Goal: Transaction & Acquisition: Purchase product/service

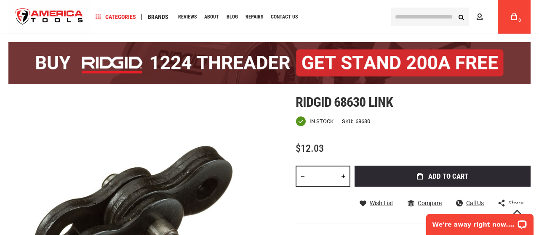
scroll to position [88, 0]
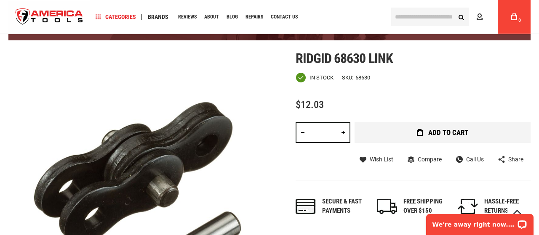
click at [414, 130] on button "Add to Cart" at bounding box center [442, 132] width 176 height 21
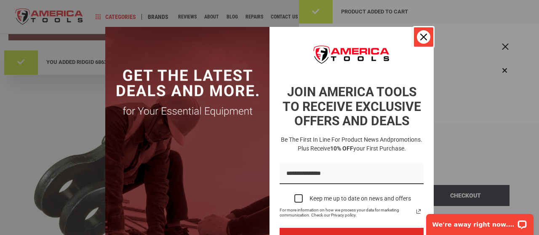
click at [420, 33] on div "Close" at bounding box center [423, 36] width 13 height 13
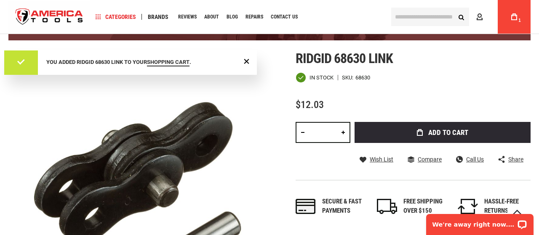
scroll to position [0, 0]
click at [345, 131] on link at bounding box center [343, 132] width 14 height 21
type input "*"
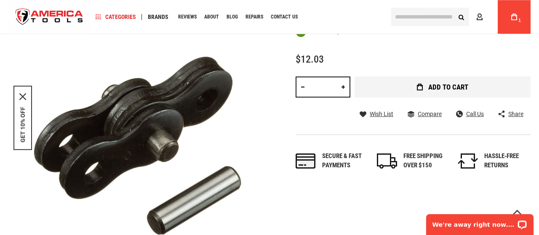
scroll to position [131, 0]
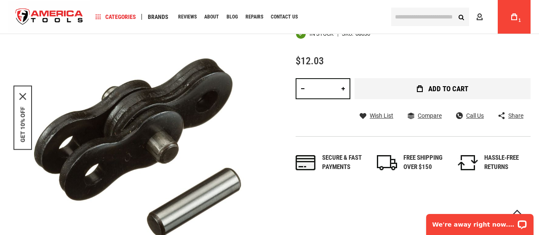
click at [416, 89] on button "Add to Cart" at bounding box center [442, 88] width 176 height 21
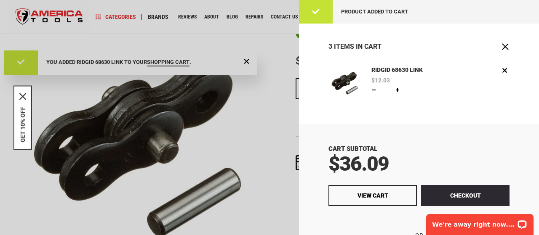
scroll to position [42, 0]
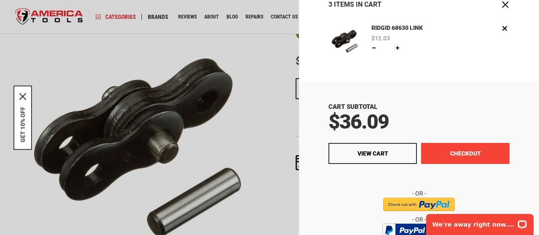
click at [449, 151] on button "Checkout" at bounding box center [465, 153] width 88 height 21
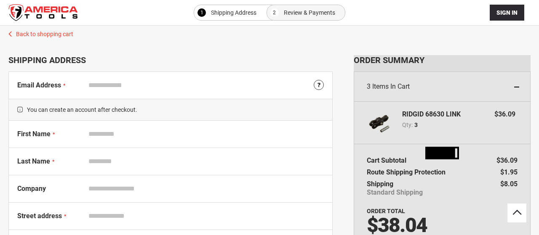
select select "**"
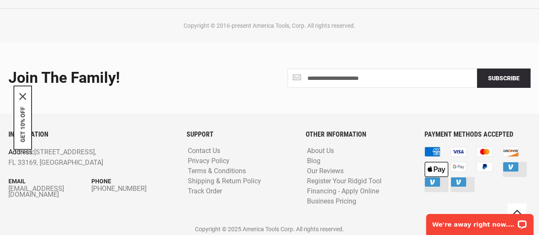
scroll to position [479, 0]
